Goal: Transaction & Acquisition: Purchase product/service

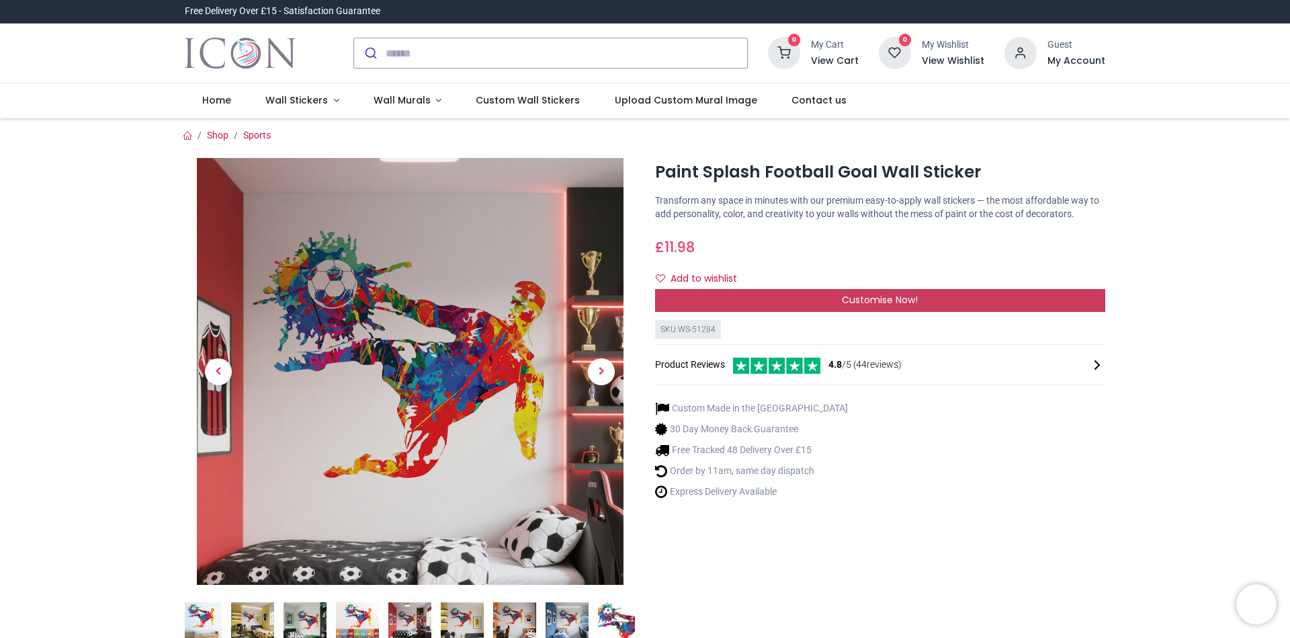
click at [724, 306] on div "Customise Now!" at bounding box center [880, 300] width 450 height 23
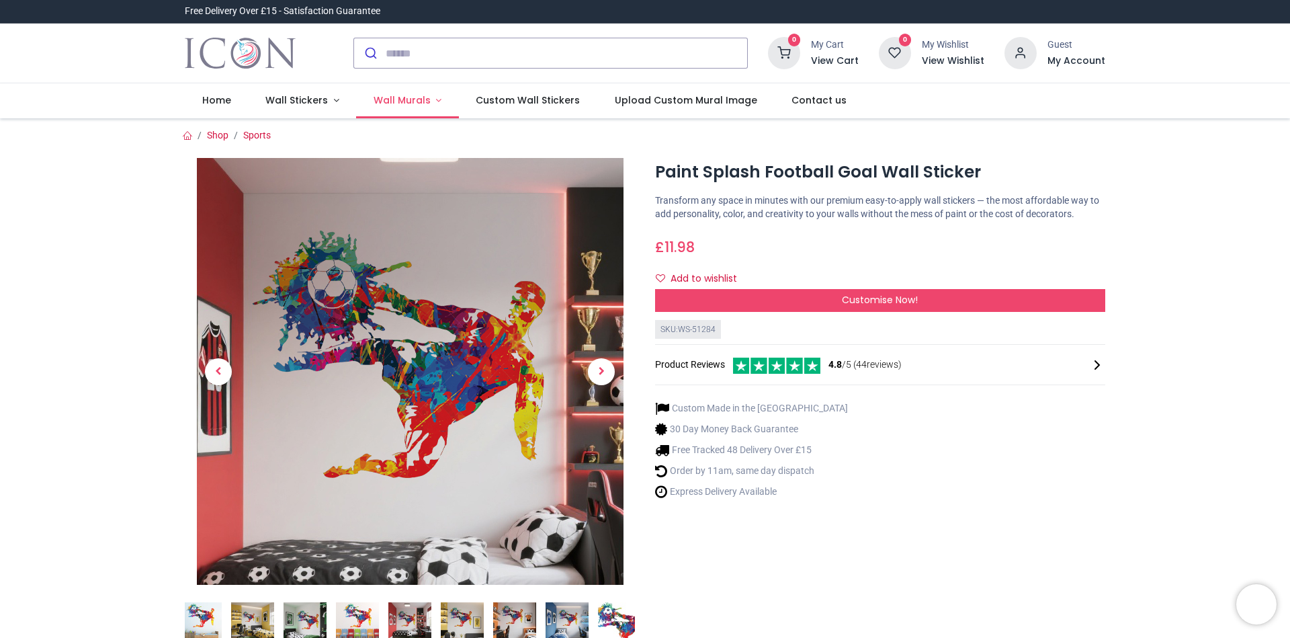
click at [424, 98] on span "Wall Murals" at bounding box center [404, 99] width 60 height 13
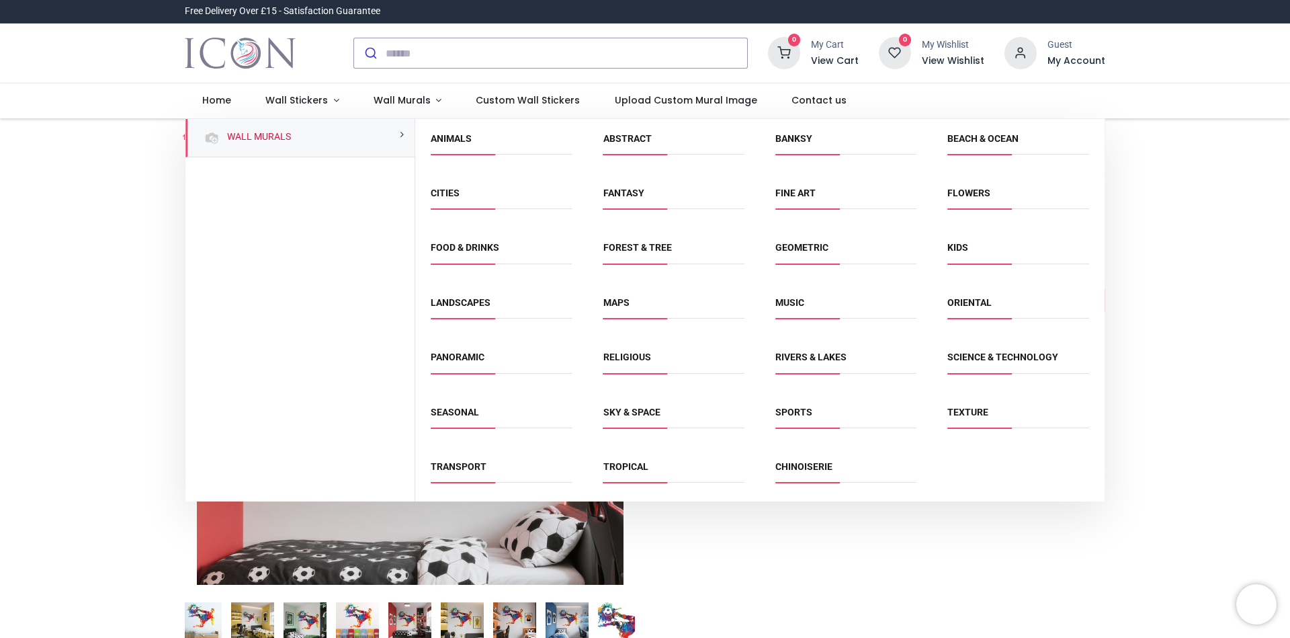
click at [796, 422] on span "Sports" at bounding box center [846, 417] width 141 height 22
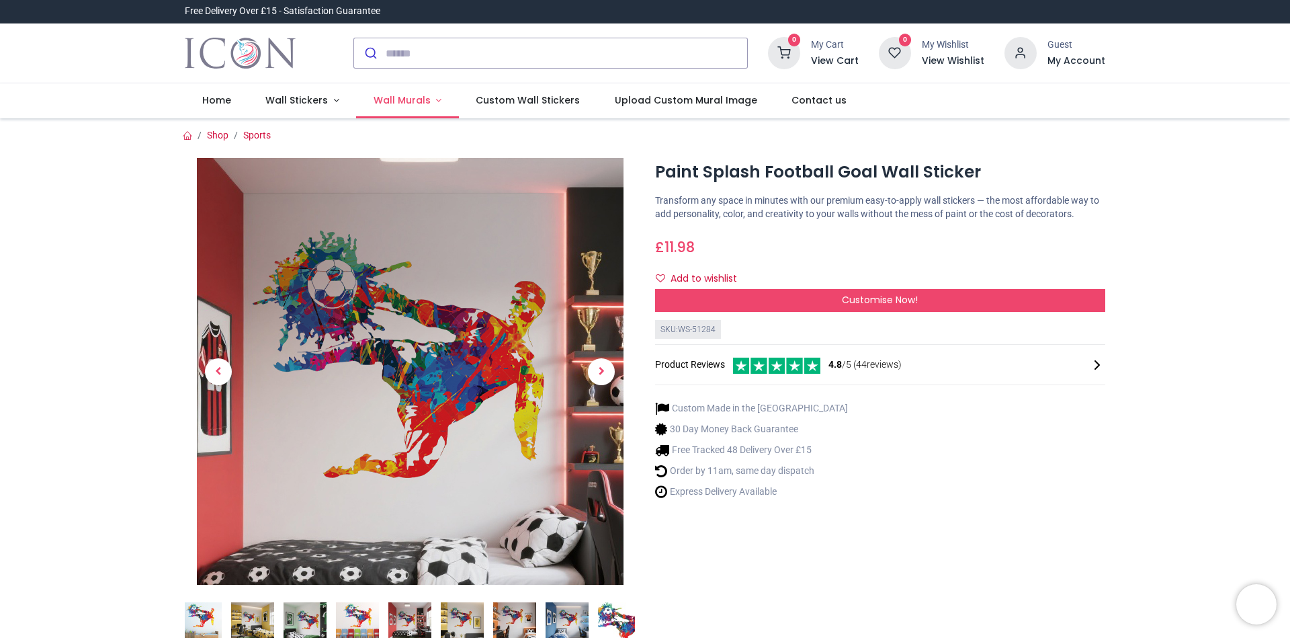
click at [427, 109] on link "Wall Murals" at bounding box center [407, 100] width 103 height 35
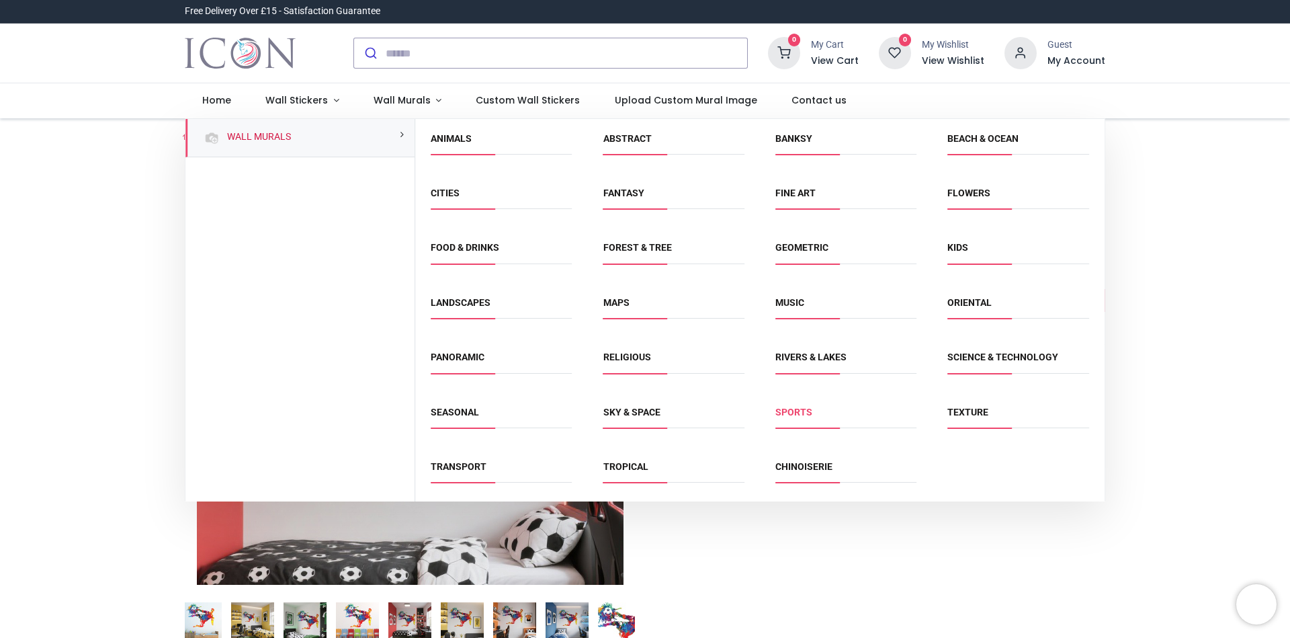
click at [783, 410] on link "Sports" at bounding box center [794, 412] width 37 height 11
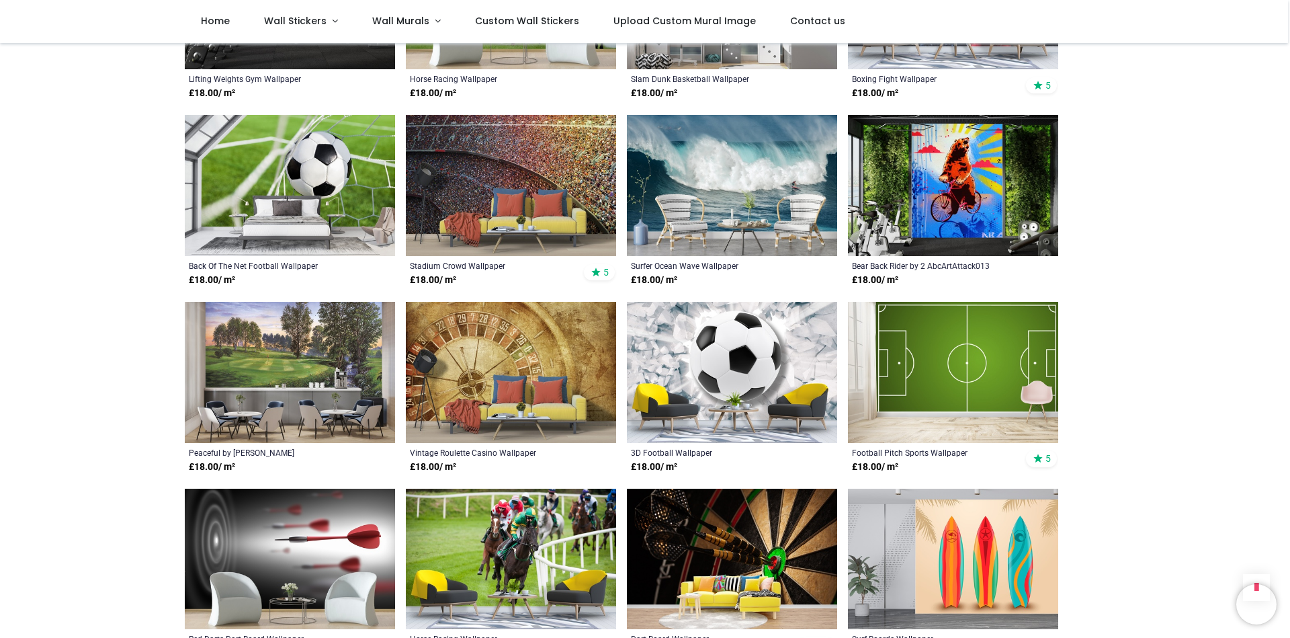
scroll to position [538, 0]
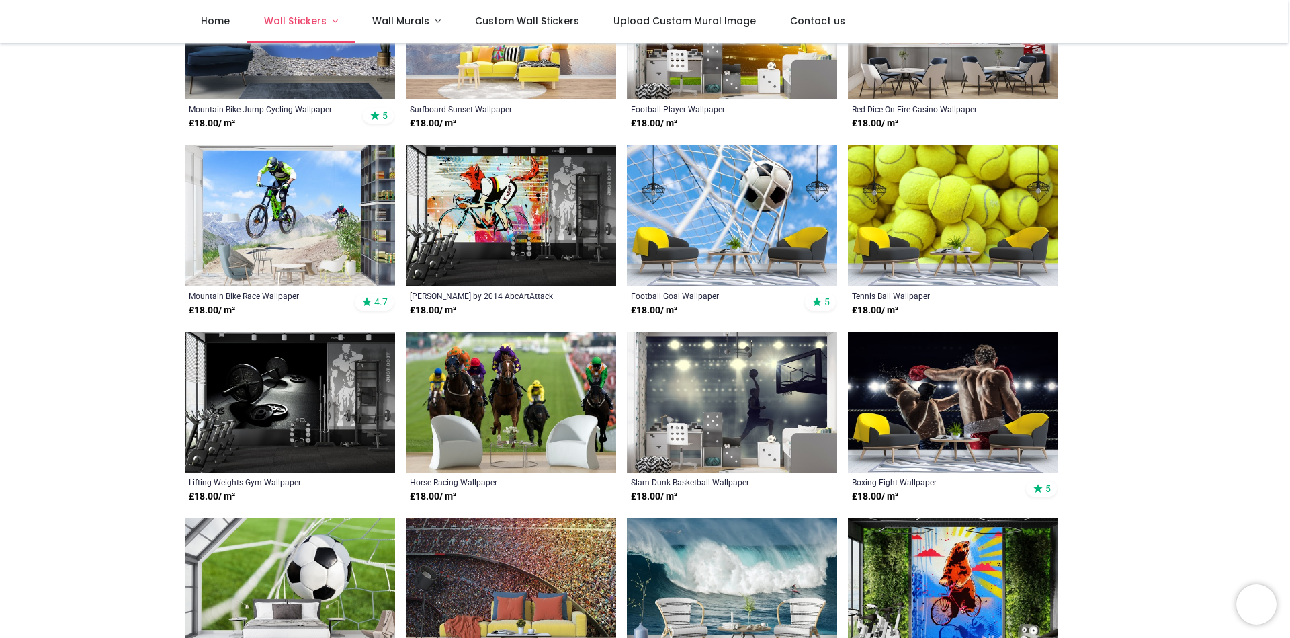
click at [321, 21] on span "Wall Stickers" at bounding box center [295, 20] width 62 height 13
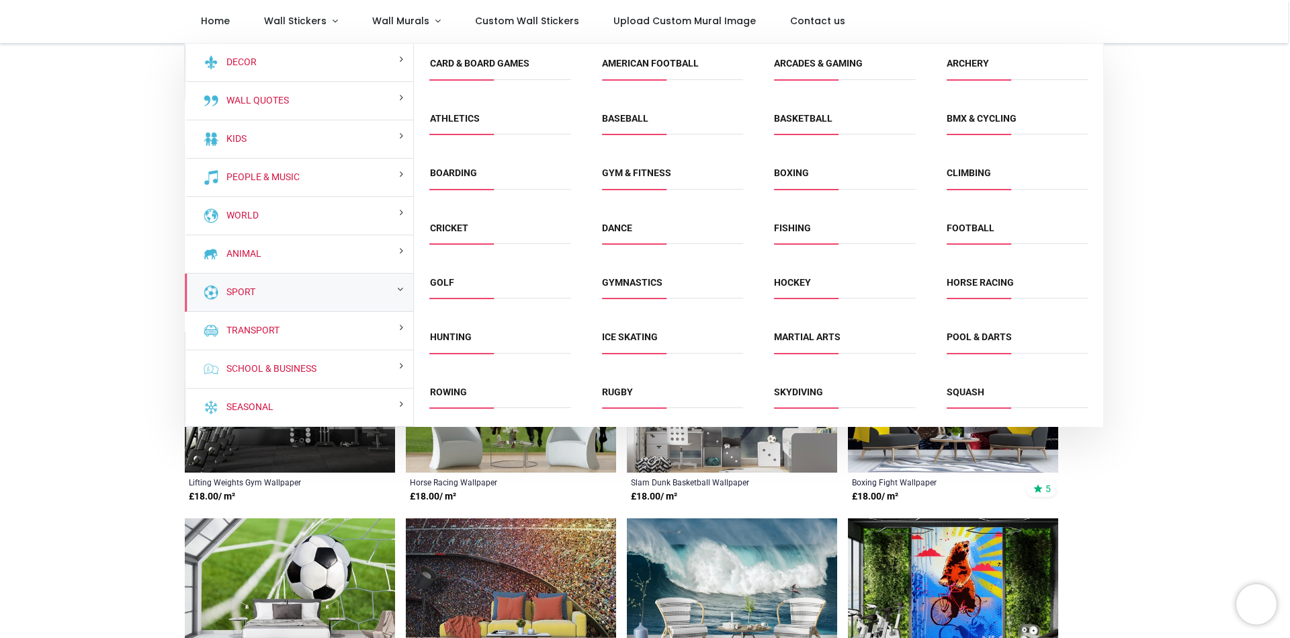
click at [400, 291] on small at bounding box center [400, 288] width 6 height 9
click at [968, 226] on link "Football" at bounding box center [971, 227] width 48 height 11
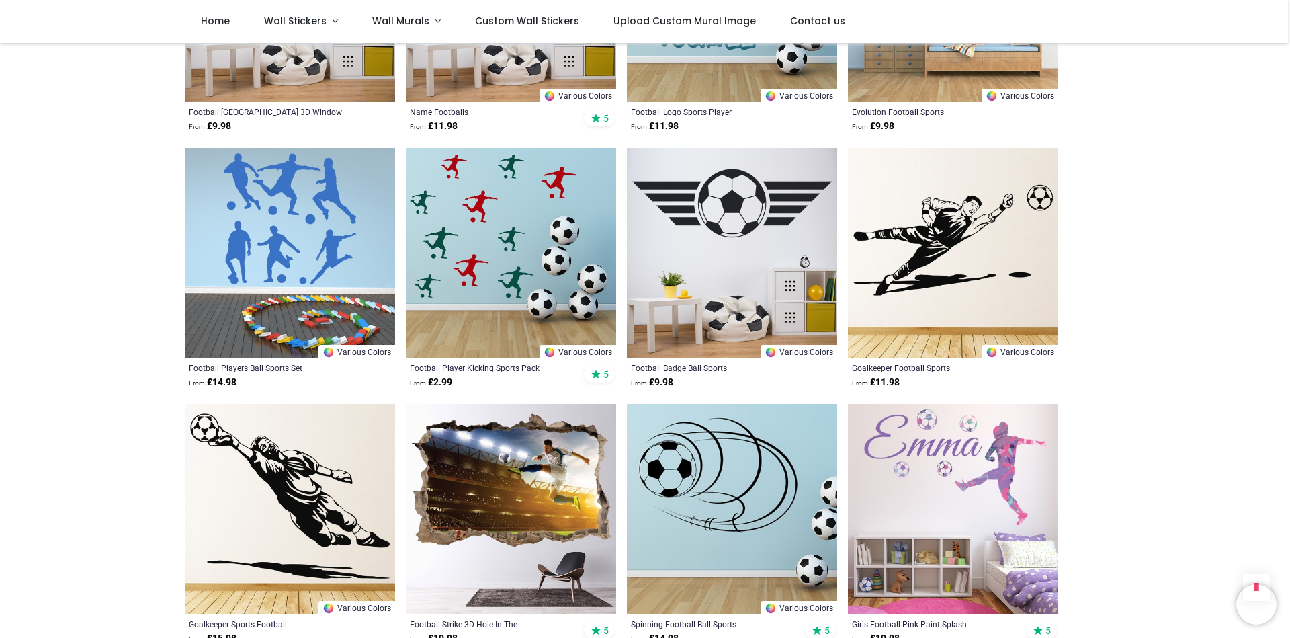
scroll to position [1614, 0]
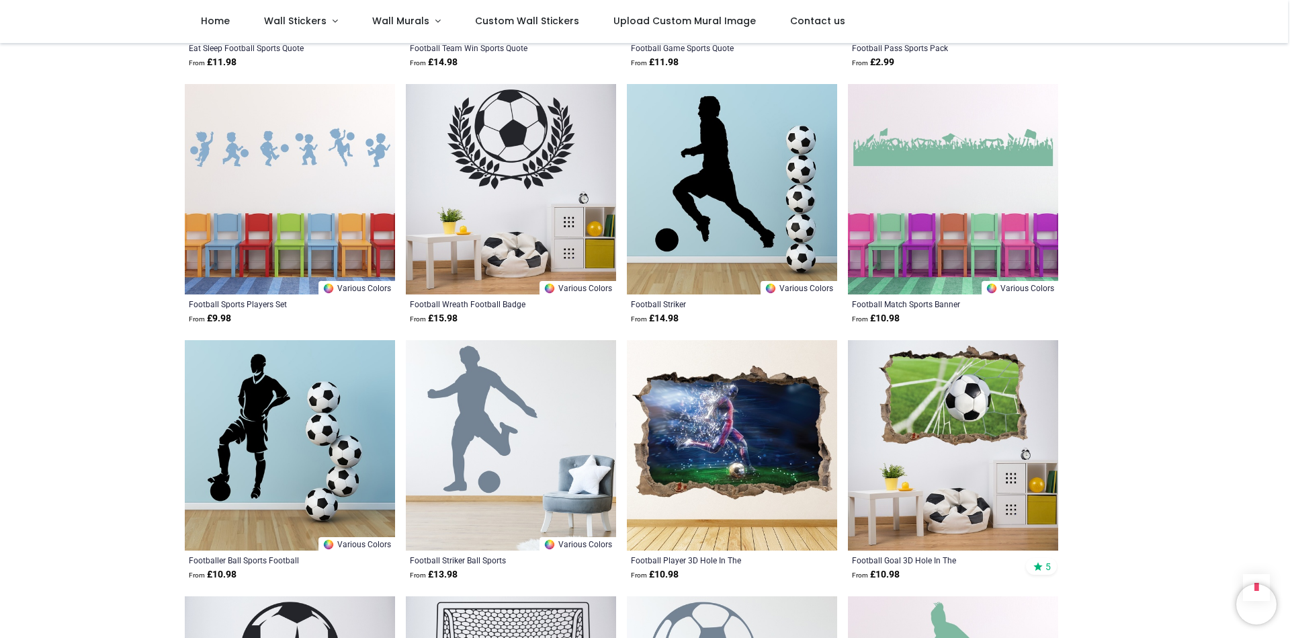
scroll to position [3025, 0]
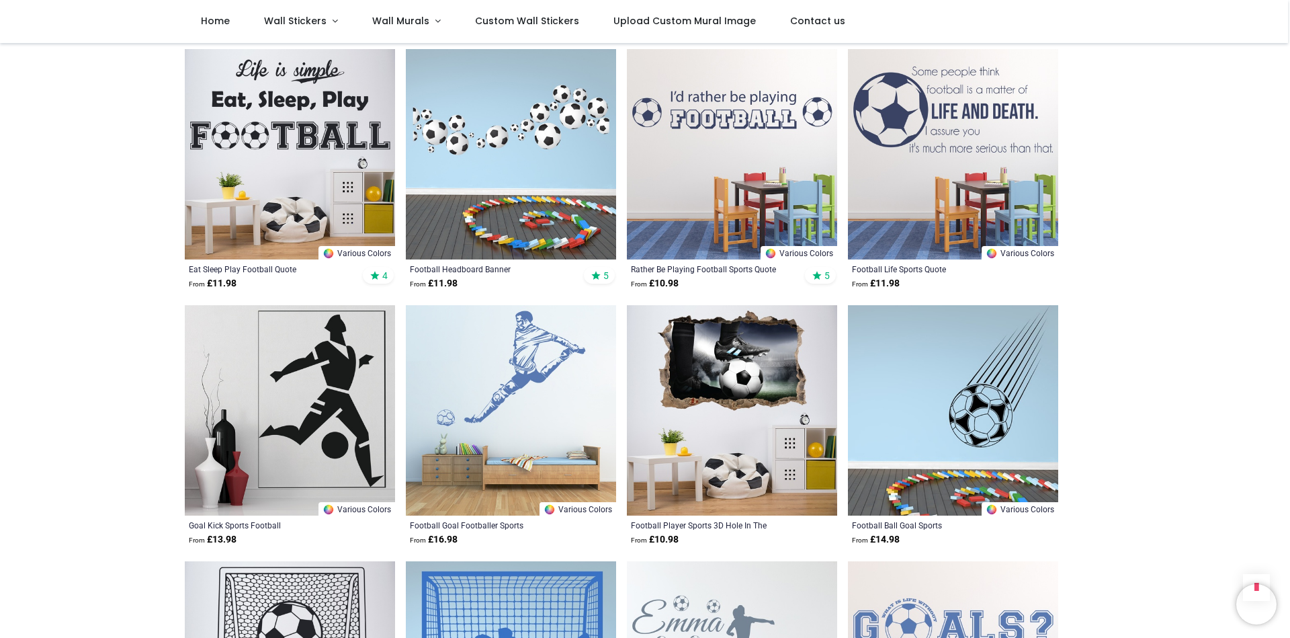
scroll to position [5108, 0]
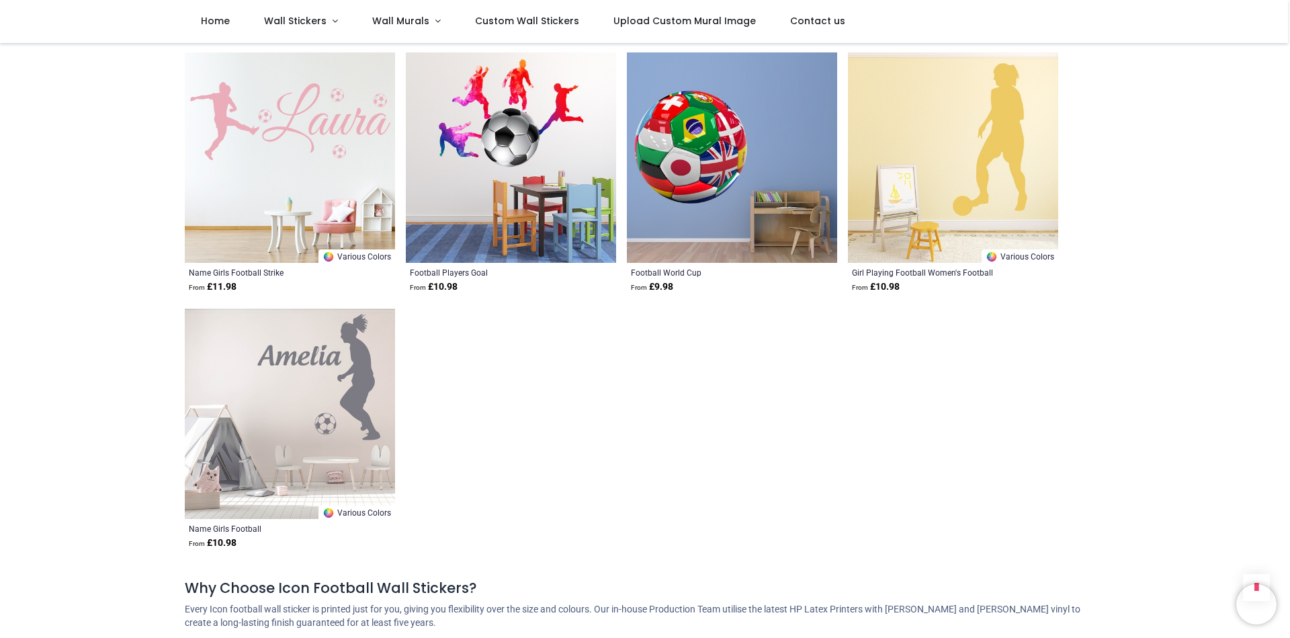
scroll to position [5847, 0]
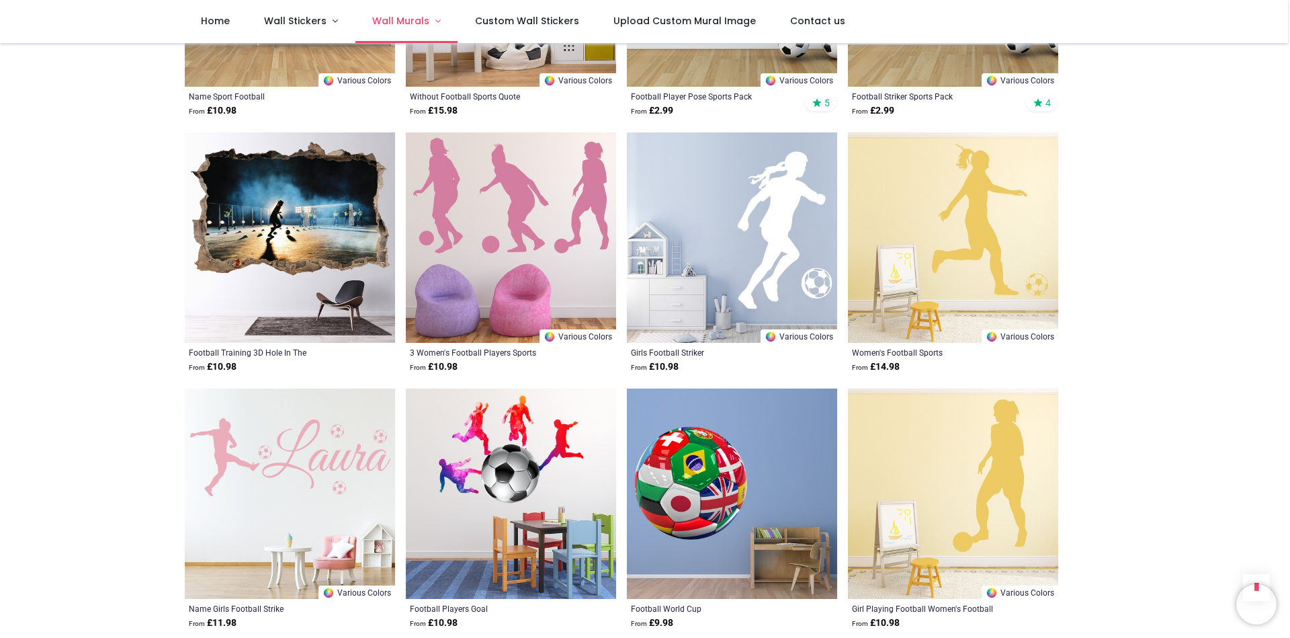
click at [434, 19] on link "Wall Murals" at bounding box center [406, 21] width 103 height 43
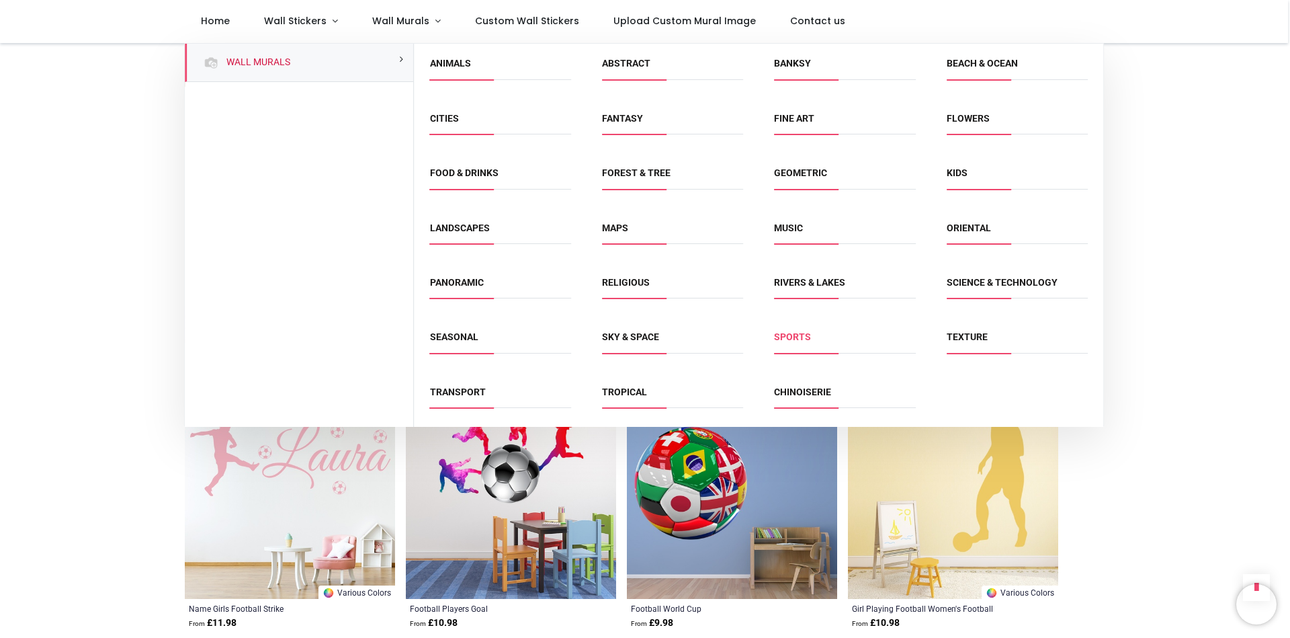
click at [794, 337] on link "Sports" at bounding box center [792, 336] width 37 height 11
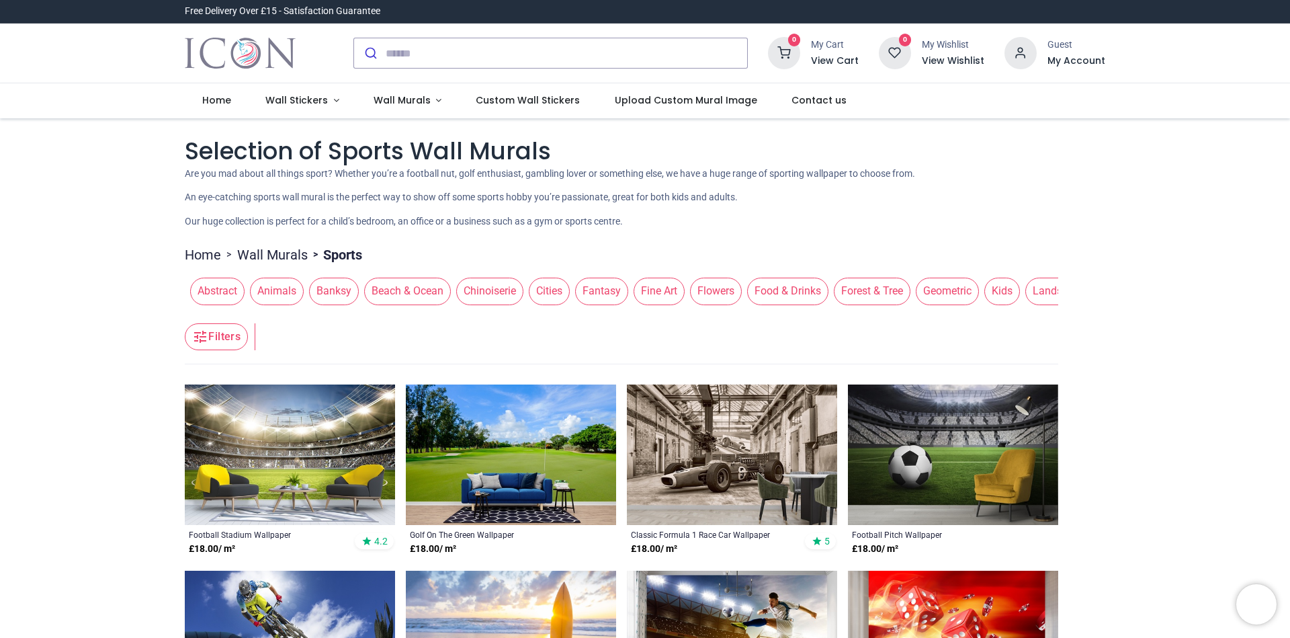
scroll to position [134, 0]
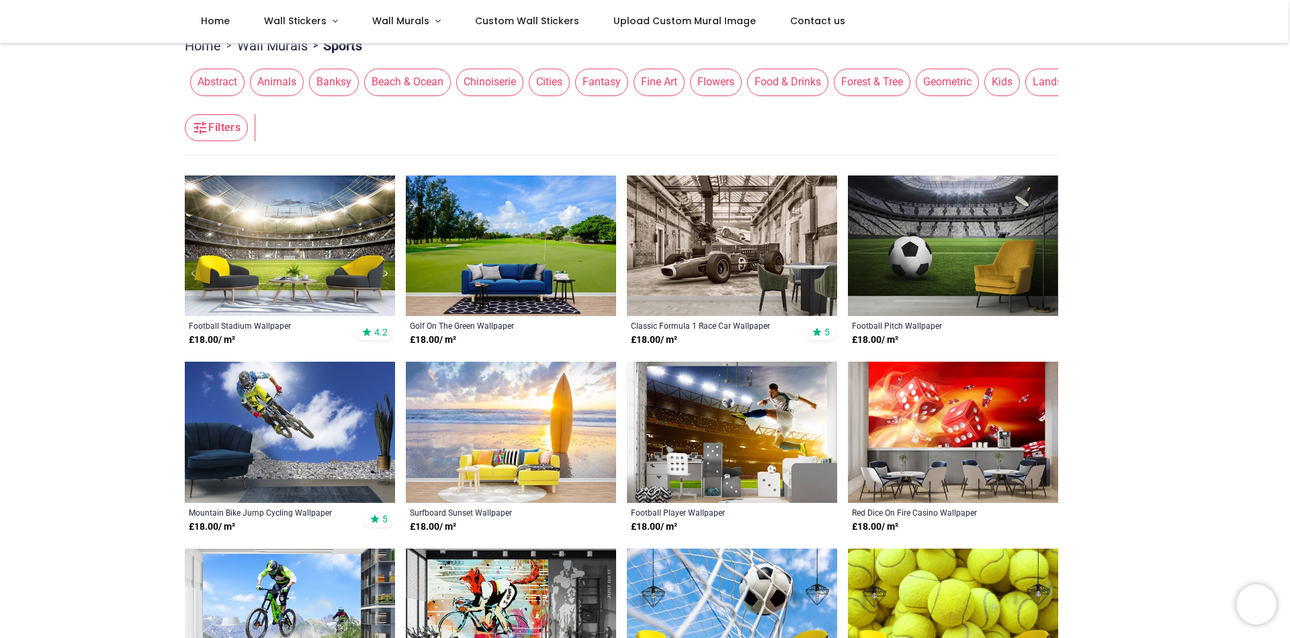
click at [212, 141] on button "Filters" at bounding box center [216, 127] width 63 height 27
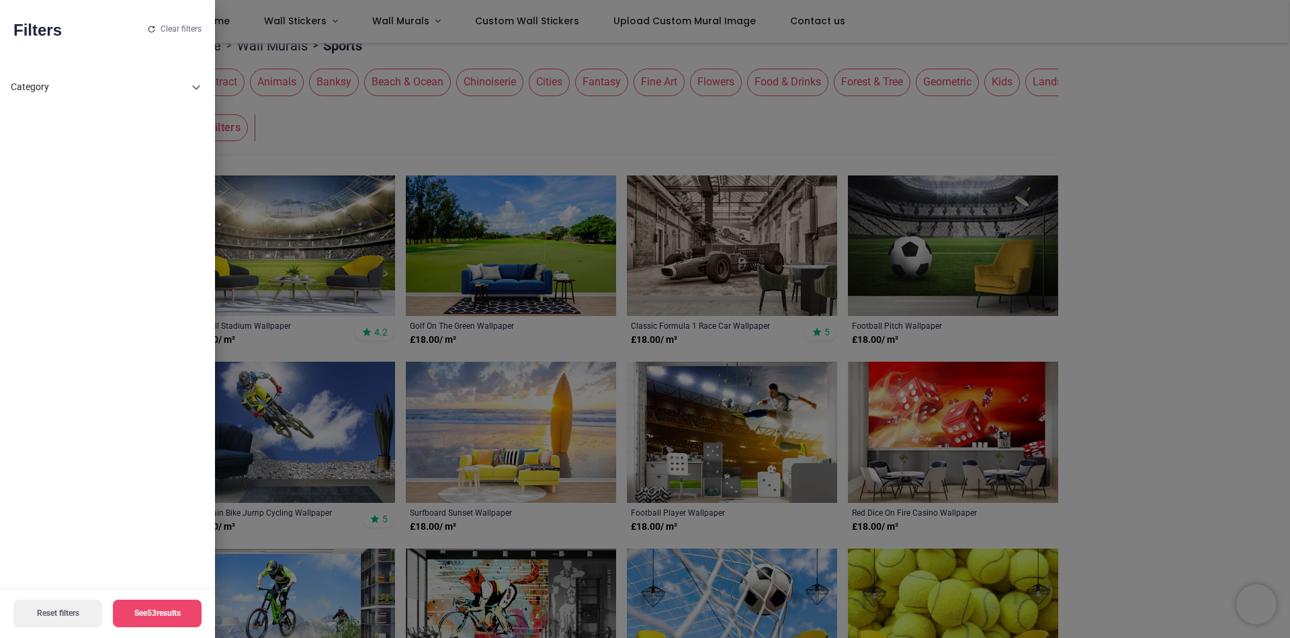
click at [195, 88] on icon at bounding box center [196, 87] width 8 height 5
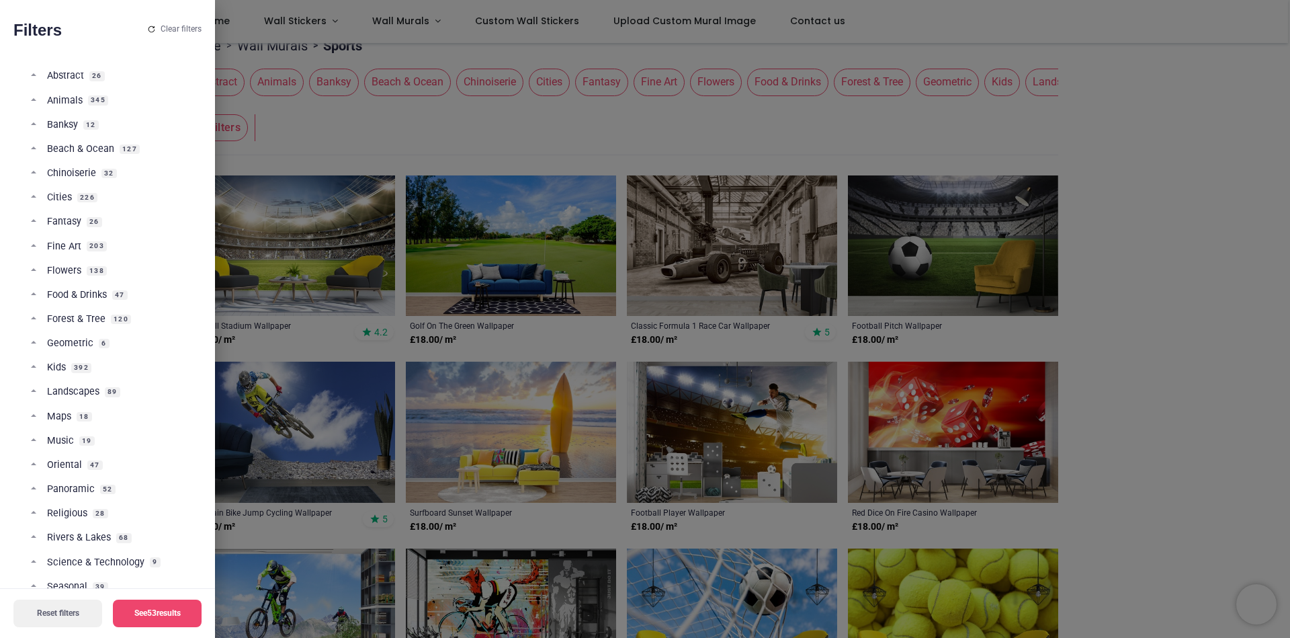
scroll to position [403, 0]
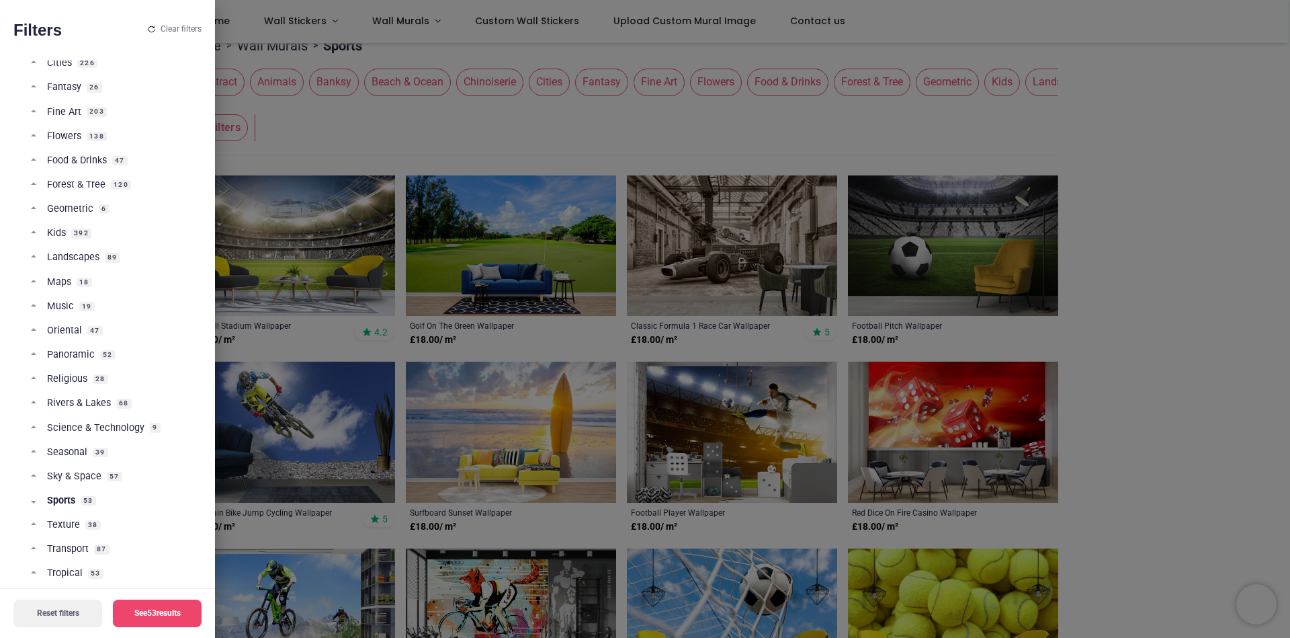
click at [36, 505] on link "Sports 53" at bounding box center [112, 506] width 163 height 24
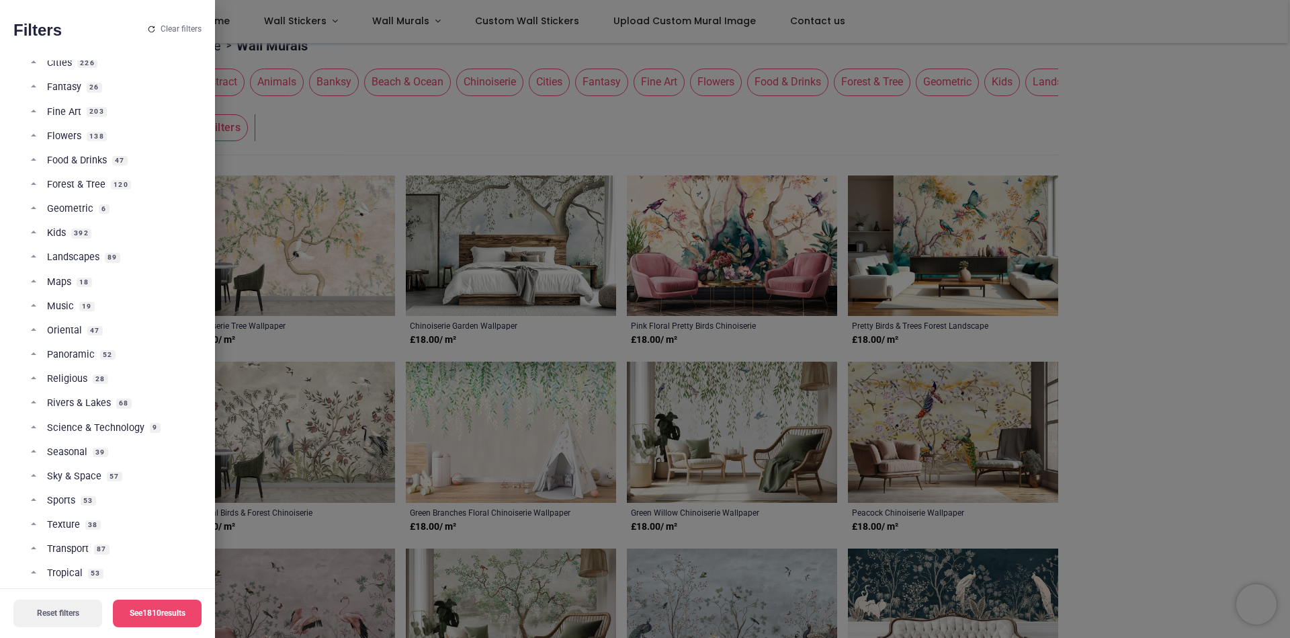
click at [36, 505] on link "Sports 53" at bounding box center [112, 506] width 163 height 24
